Goal: Obtain resource: Obtain resource

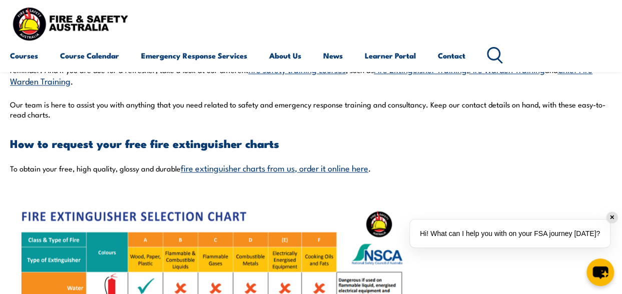
scroll to position [652, 0]
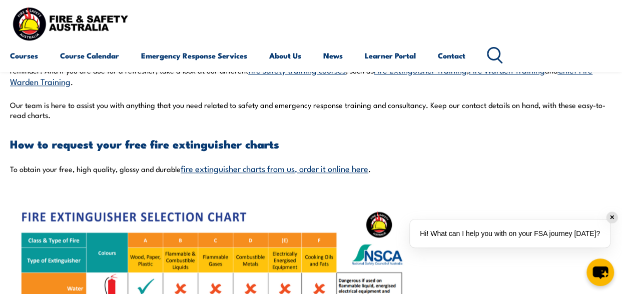
click at [608, 215] on div "✕" at bounding box center [612, 217] width 11 height 11
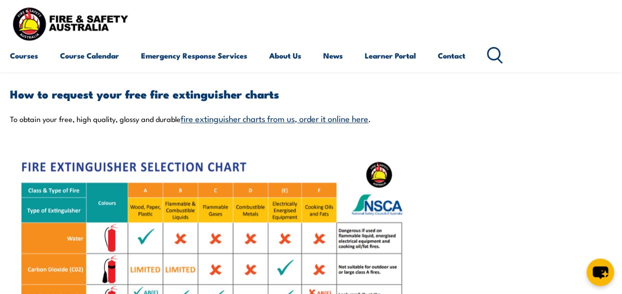
scroll to position [702, 0]
click at [282, 115] on link "fire extinguisher charts from us, order it online here" at bounding box center [275, 118] width 188 height 12
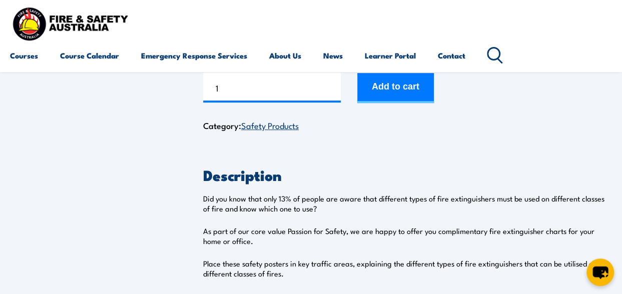
scroll to position [200, 0]
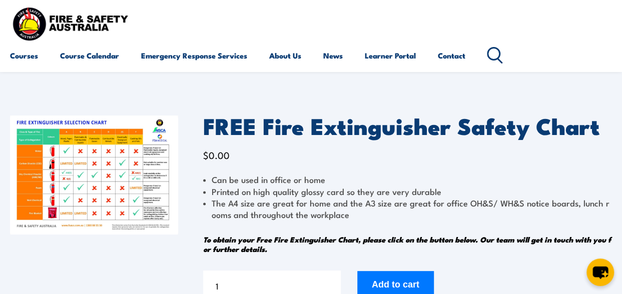
scroll to position [1, 0]
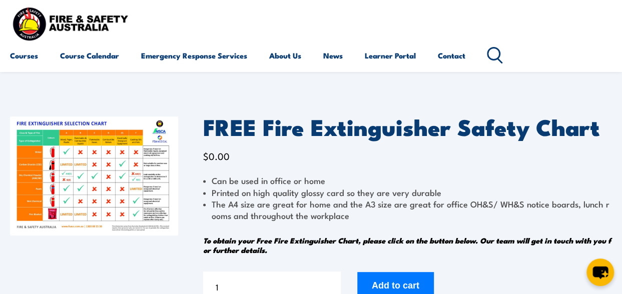
click at [110, 196] on img at bounding box center [94, 176] width 168 height 119
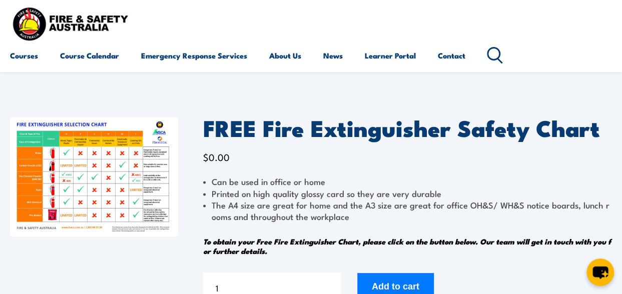
click at [113, 169] on img at bounding box center [94, 177] width 168 height 119
